Goal: Task Accomplishment & Management: Use online tool/utility

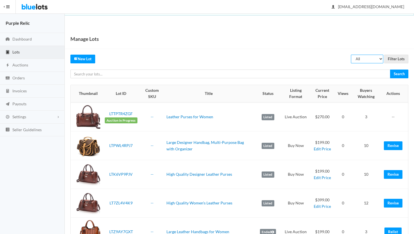
click at [369, 60] on select "All Draft Unreviewed Rejected Scheduled Listed Sold Ended" at bounding box center [367, 59] width 32 height 9
select select "ended"
click at [351, 55] on select "All Draft Unreviewed Rejected Scheduled Listed Sold Ended" at bounding box center [367, 59] width 32 height 9
click at [398, 57] on input "Filter Lots" at bounding box center [396, 59] width 24 height 9
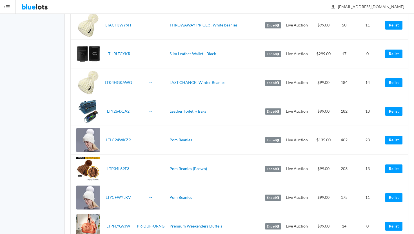
scroll to position [800, 0]
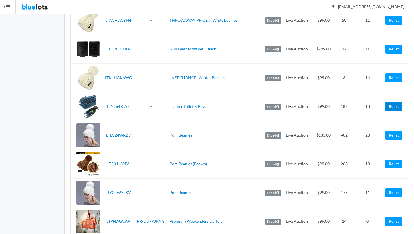
click at [395, 106] on link "Relist" at bounding box center [394, 106] width 17 height 9
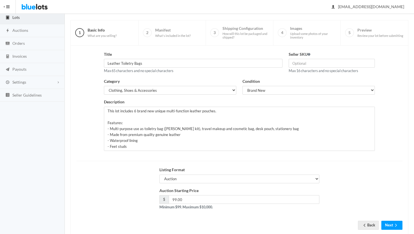
scroll to position [48, 0]
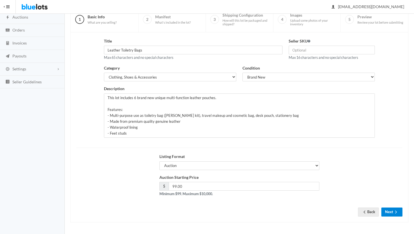
click at [392, 211] on button "Next" at bounding box center [392, 212] width 21 height 9
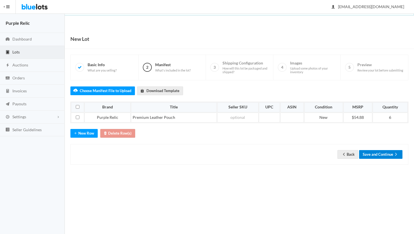
click at [382, 154] on button "Save and Continue" at bounding box center [380, 154] width 43 height 9
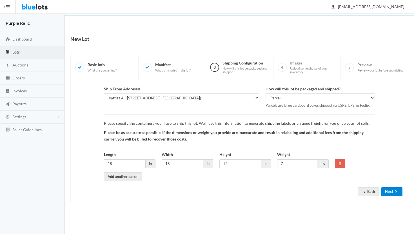
click at [391, 192] on button "Next" at bounding box center [392, 191] width 21 height 9
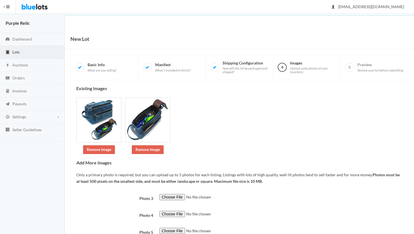
scroll to position [44, 0]
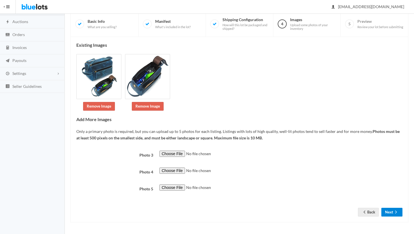
click at [393, 212] on button "Next" at bounding box center [392, 212] width 21 height 9
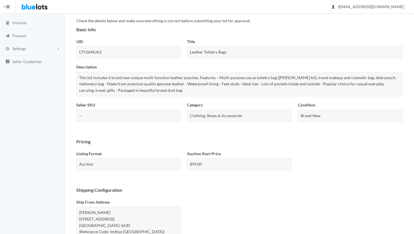
scroll to position [195, 0]
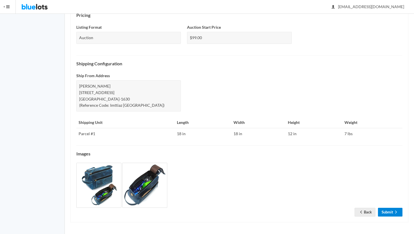
click at [393, 212] on link "Submit" at bounding box center [390, 212] width 25 height 9
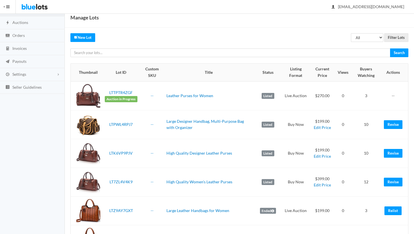
scroll to position [41, 0]
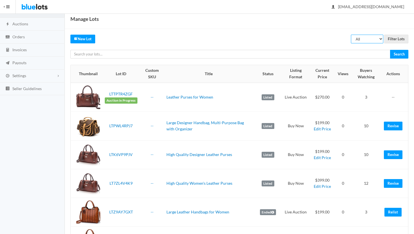
click at [368, 39] on select "All Draft Unreviewed Rejected Scheduled Listed Sold Ended" at bounding box center [367, 39] width 32 height 9
select select "ended"
click at [351, 35] on select "All Draft Unreviewed Rejected Scheduled Listed Sold Ended" at bounding box center [367, 39] width 32 height 9
click at [394, 38] on input "Filter Lots" at bounding box center [396, 39] width 24 height 9
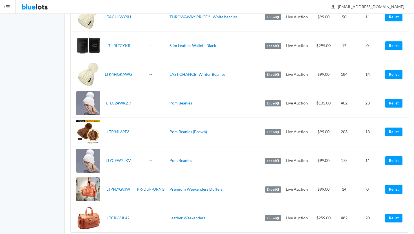
scroll to position [813, 0]
